Goal: Task Accomplishment & Management: Manage account settings

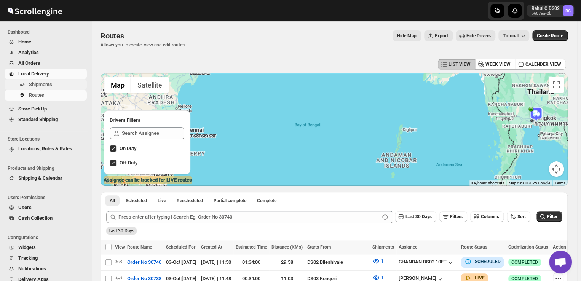
click at [58, 85] on span "Shipments" at bounding box center [57, 85] width 56 height 8
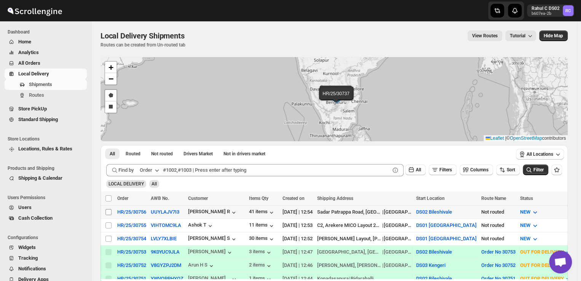
click at [106, 213] on input "Select shipment" at bounding box center [108, 212] width 6 height 6
checkbox input "true"
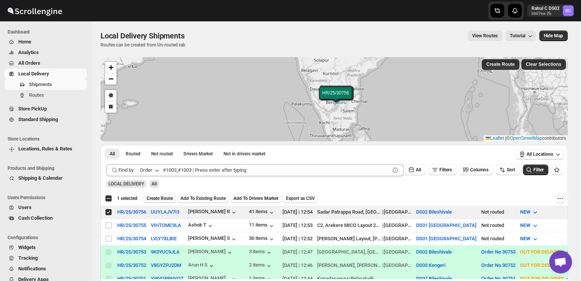
click at [162, 198] on span "Create Route" at bounding box center [159, 198] width 26 height 6
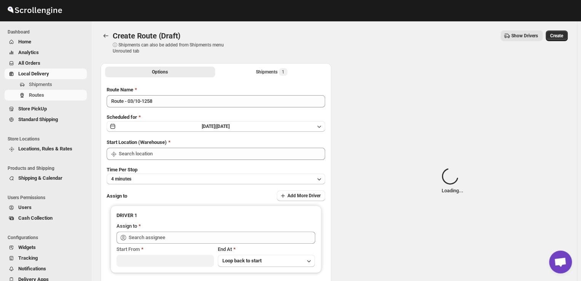
type input "DS02 Bileshivale"
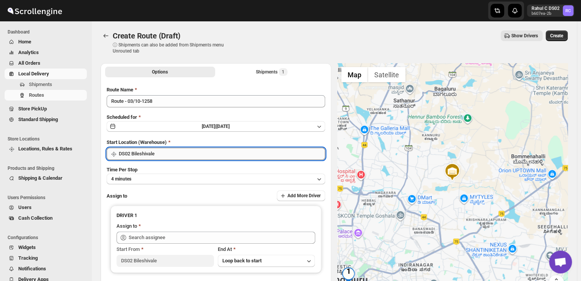
click at [165, 154] on input "DS02 Bileshivale" at bounding box center [222, 154] width 206 height 12
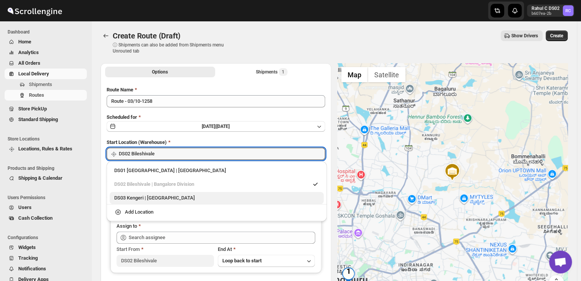
click at [129, 195] on div "DS03 Kengeri | [GEOGRAPHIC_DATA]" at bounding box center [216, 198] width 205 height 8
type input "DS03 Kengeri"
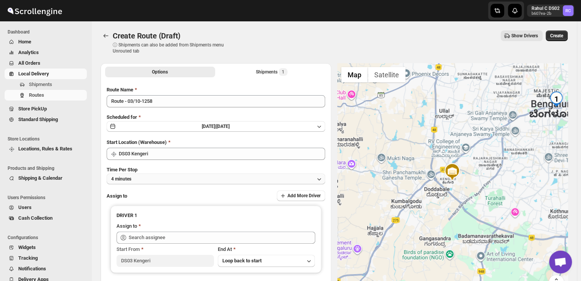
click at [139, 180] on button "4 minutes" at bounding box center [216, 179] width 218 height 11
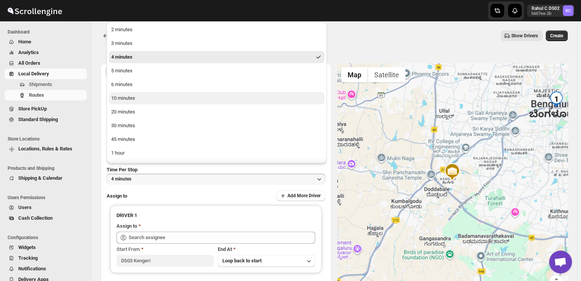
click at [122, 98] on div "10 minutes" at bounding box center [123, 98] width 24 height 8
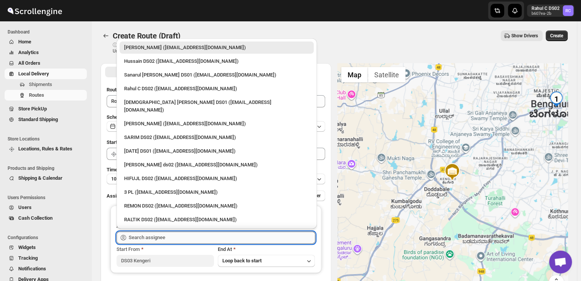
click at [171, 235] on input "text" at bounding box center [222, 237] width 186 height 12
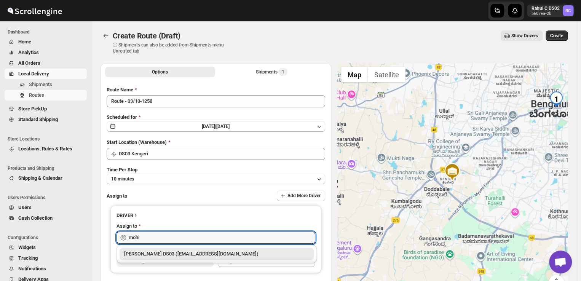
click at [177, 256] on div "[PERSON_NAME] DS03 ([EMAIL_ADDRESS][DOMAIN_NAME])" at bounding box center [216, 254] width 185 height 8
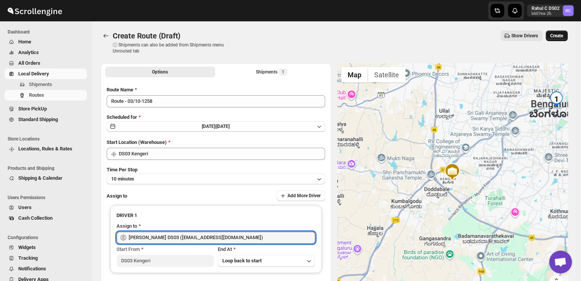
type input "[PERSON_NAME] DS03 ([EMAIL_ADDRESS][DOMAIN_NAME])"
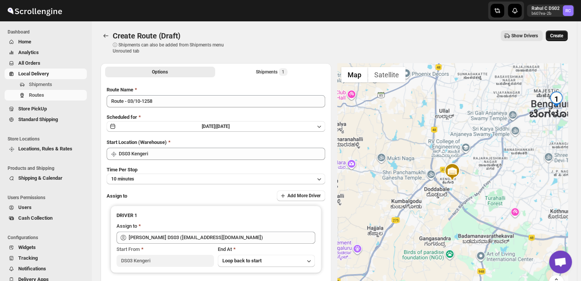
click at [560, 33] on span "Create" at bounding box center [556, 36] width 13 height 6
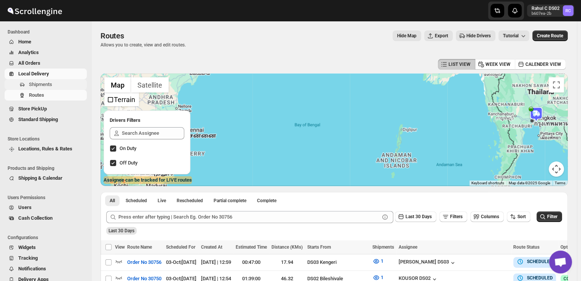
click at [52, 86] on span "Shipments" at bounding box center [40, 84] width 23 height 6
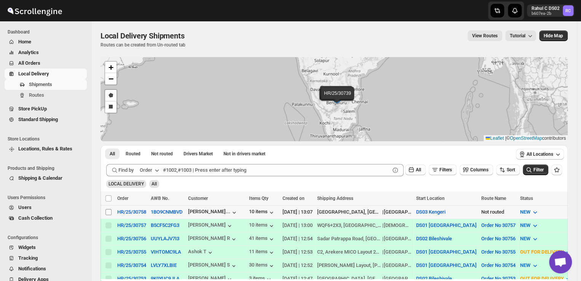
click at [109, 211] on input "Select shipment" at bounding box center [108, 212] width 6 height 6
checkbox input "true"
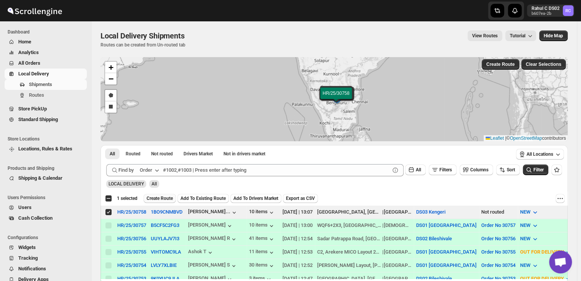
click at [162, 196] on span "Create Route" at bounding box center [159, 198] width 26 height 6
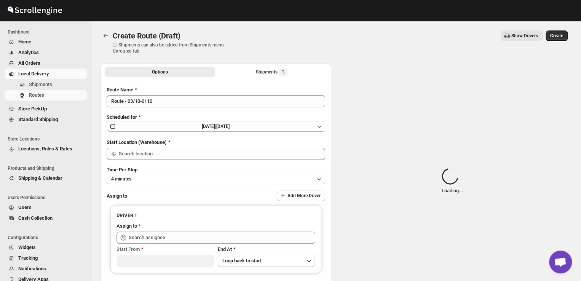
type input "DS03 Kengeri"
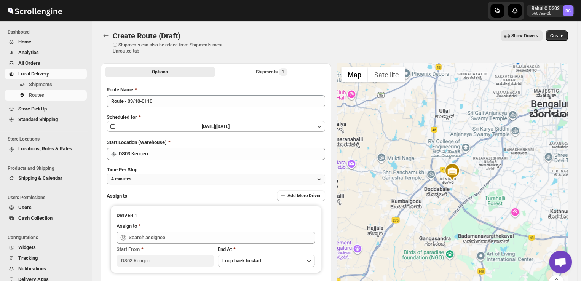
click at [144, 177] on button "4 minutes" at bounding box center [216, 179] width 218 height 11
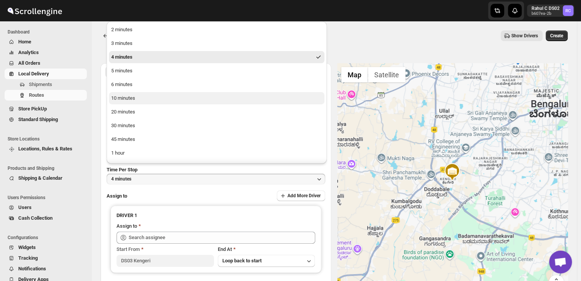
click at [122, 99] on div "10 minutes" at bounding box center [123, 98] width 24 height 8
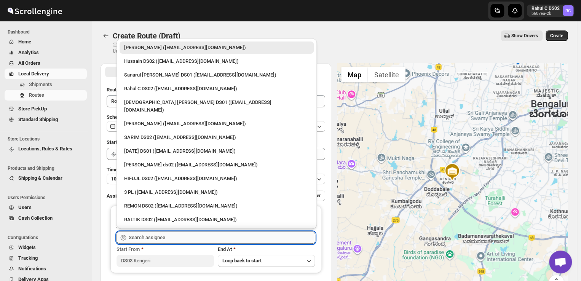
click at [181, 236] on input "text" at bounding box center [222, 237] width 186 height 12
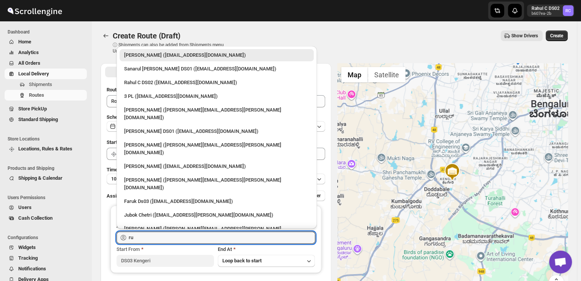
click at [168, 246] on div "[PERSON_NAME] DS03 ([EMAIL_ADDRESS][DOMAIN_NAME])" at bounding box center [216, 250] width 185 height 8
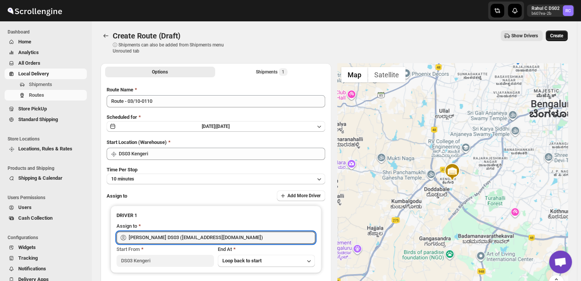
type input "[PERSON_NAME] DS03 ([EMAIL_ADDRESS][DOMAIN_NAME])"
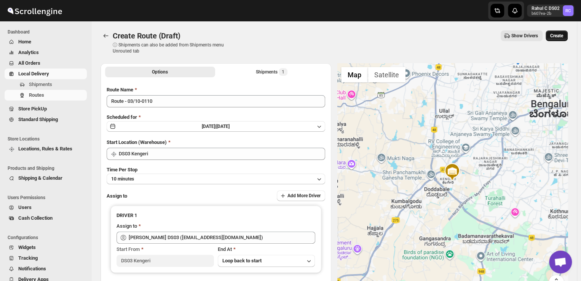
click at [562, 35] on span "Create" at bounding box center [556, 36] width 13 height 6
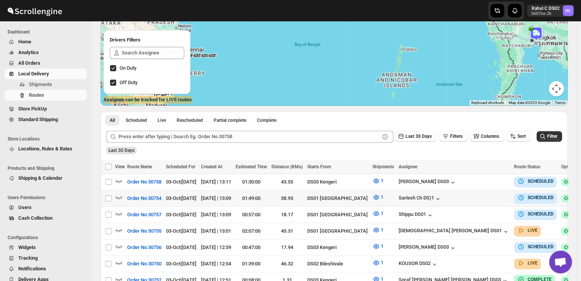
scroll to position [81, 0]
click at [514, 178] on div "Info SCHEDULED" at bounding box center [535, 181] width 43 height 11
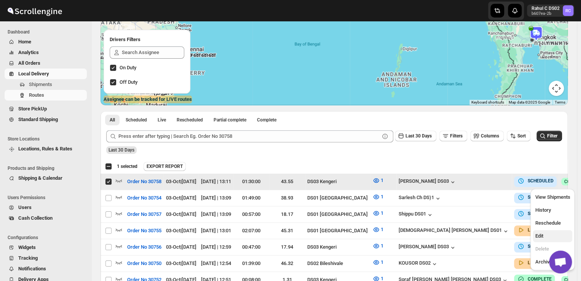
click at [535, 236] on span "Edit" at bounding box center [539, 236] width 8 height 6
checkbox input "false"
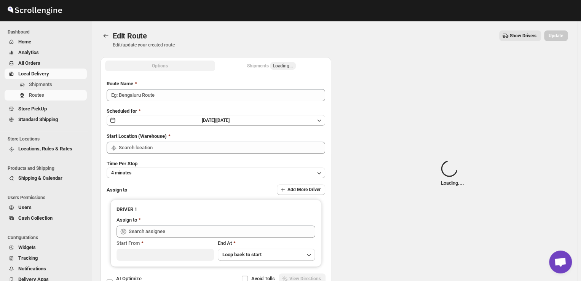
type input "Order No 30758"
type input "DS03 Kengeri"
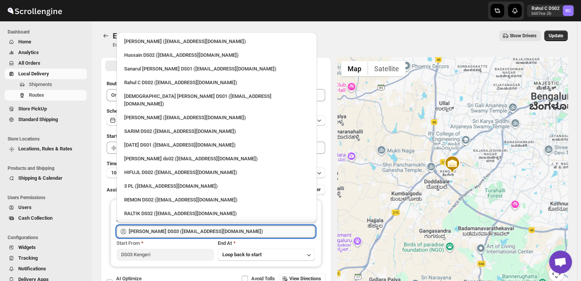
click at [217, 234] on input "[PERSON_NAME] DS03 ([EMAIL_ADDRESS][DOMAIN_NAME])" at bounding box center [222, 231] width 186 height 12
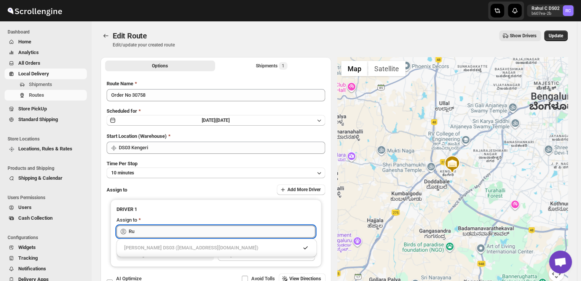
type input "R"
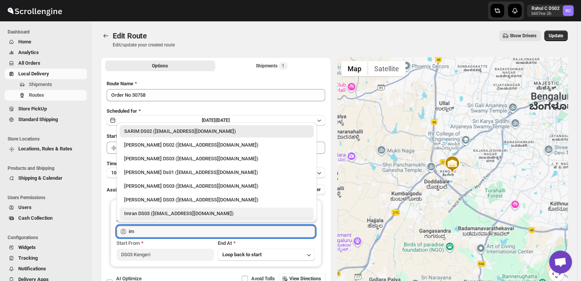
click at [170, 212] on div "Imran DS03 ([EMAIL_ADDRESS][DOMAIN_NAME])" at bounding box center [216, 214] width 185 height 8
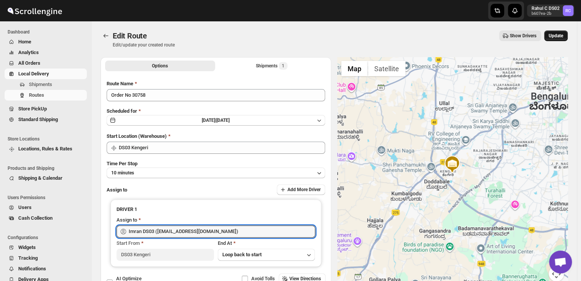
type input "Imran DS03 ([EMAIL_ADDRESS][DOMAIN_NAME])"
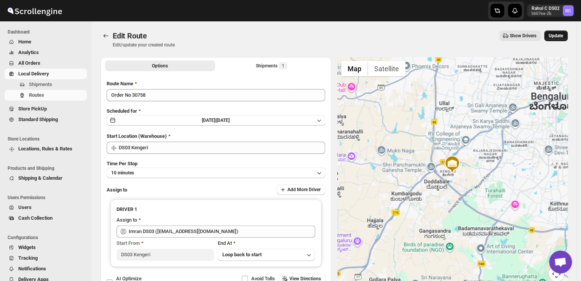
click at [562, 34] on span "Update" at bounding box center [555, 36] width 14 height 6
